Goal: Check status: Check status

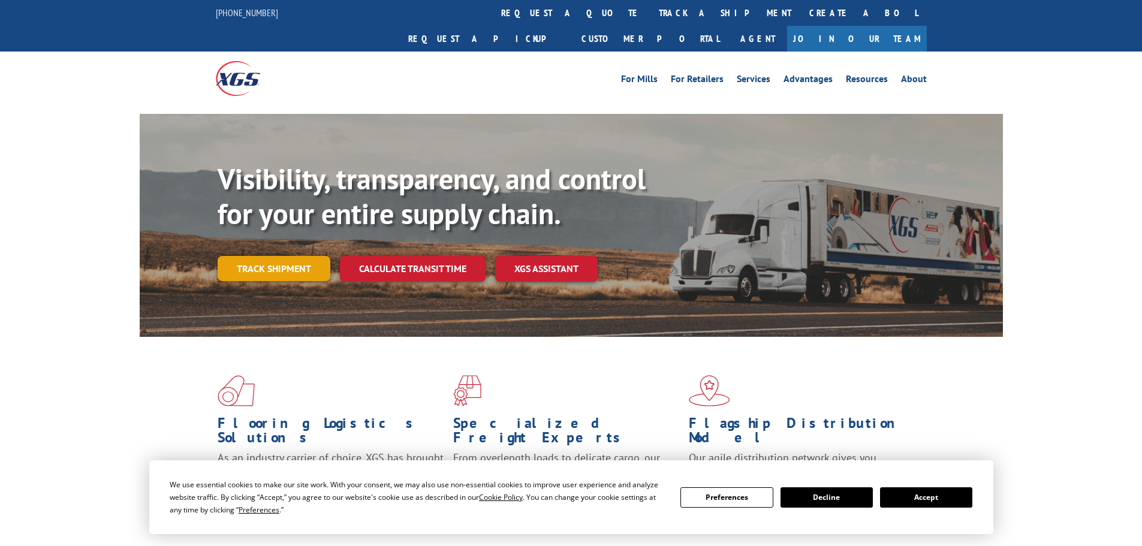
click at [293, 257] on div "Visibility, transparency, and control for your entire supply chain. Track shipm…" at bounding box center [611, 245] width 786 height 167
click at [281, 256] on link "Track shipment" at bounding box center [274, 268] width 113 height 25
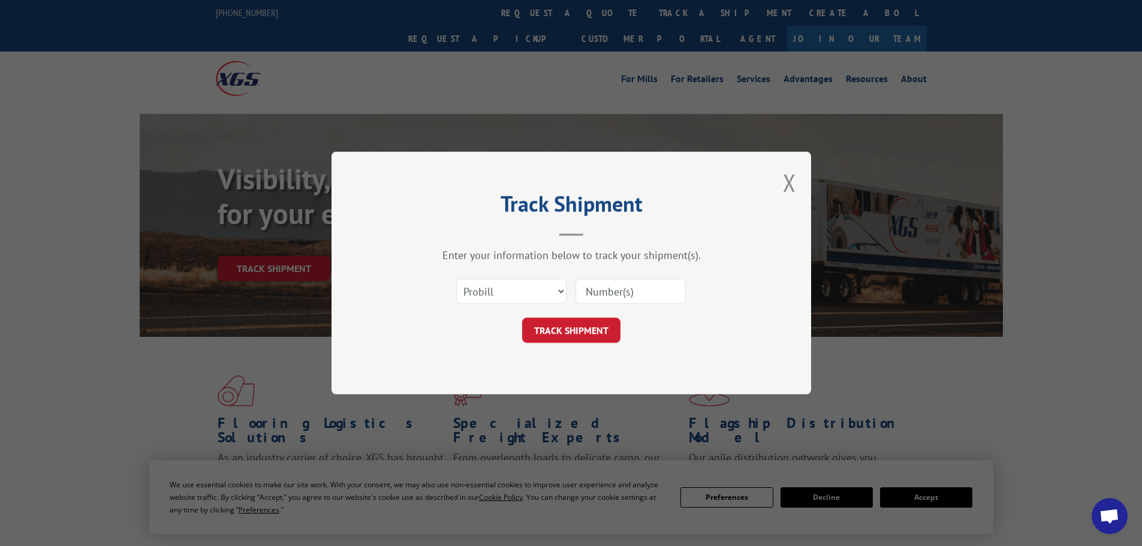
click at [613, 300] on input at bounding box center [631, 291] width 110 height 25
paste input "28080389"
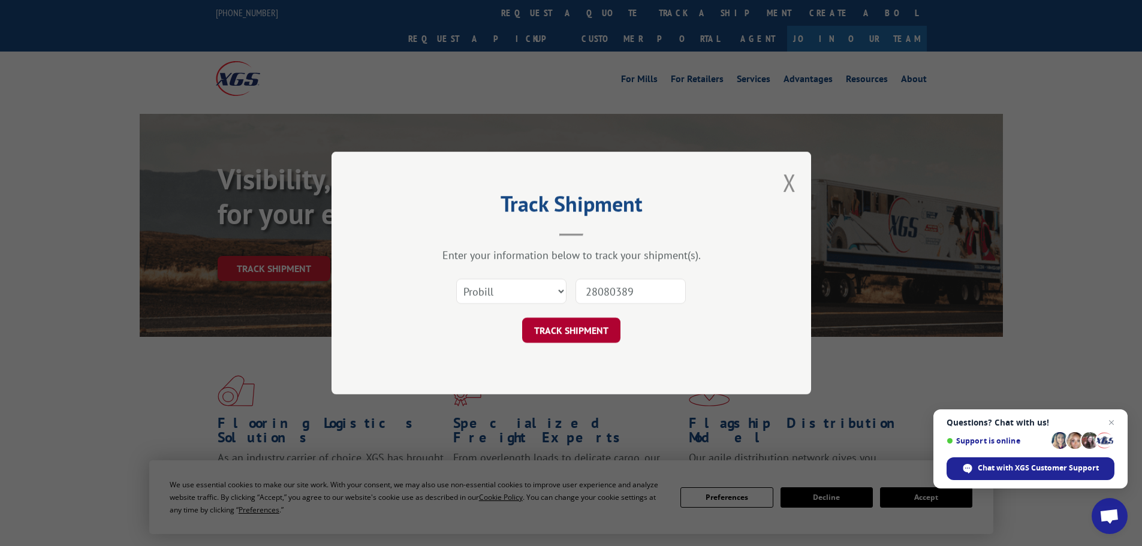
type input "28080389"
click at [612, 323] on button "TRACK SHIPMENT" at bounding box center [571, 330] width 98 height 25
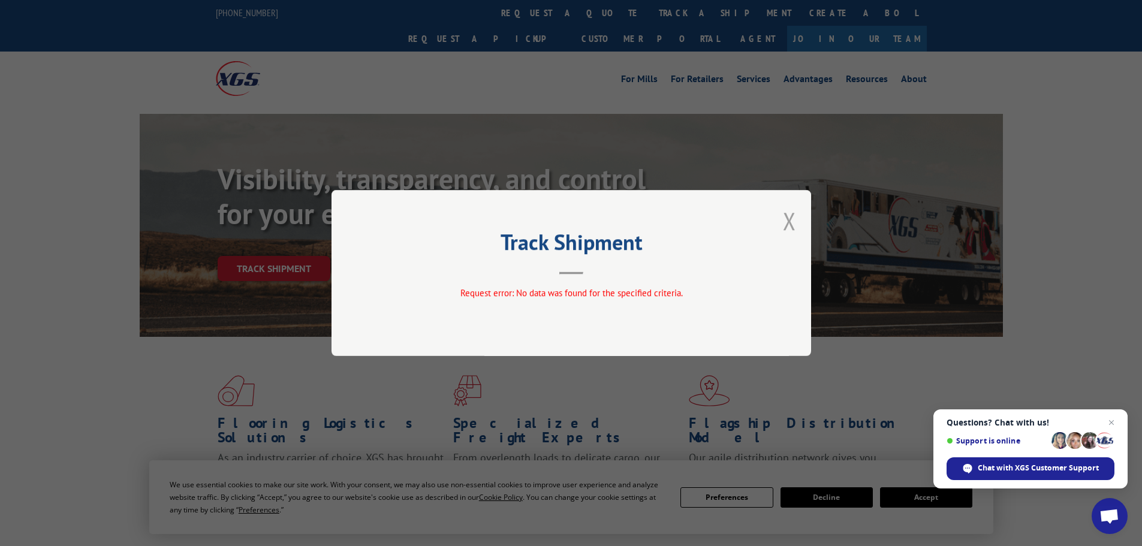
click at [790, 221] on button "Close modal" at bounding box center [789, 221] width 13 height 32
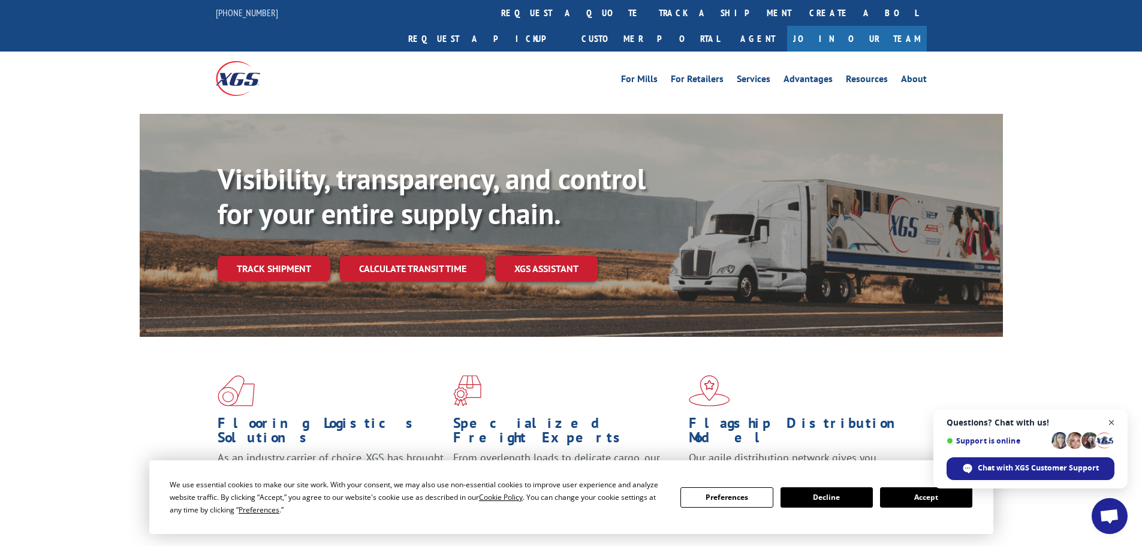
click at [1109, 425] on span "Close chat" at bounding box center [1112, 423] width 15 height 15
